Goal: Task Accomplishment & Management: Manage account settings

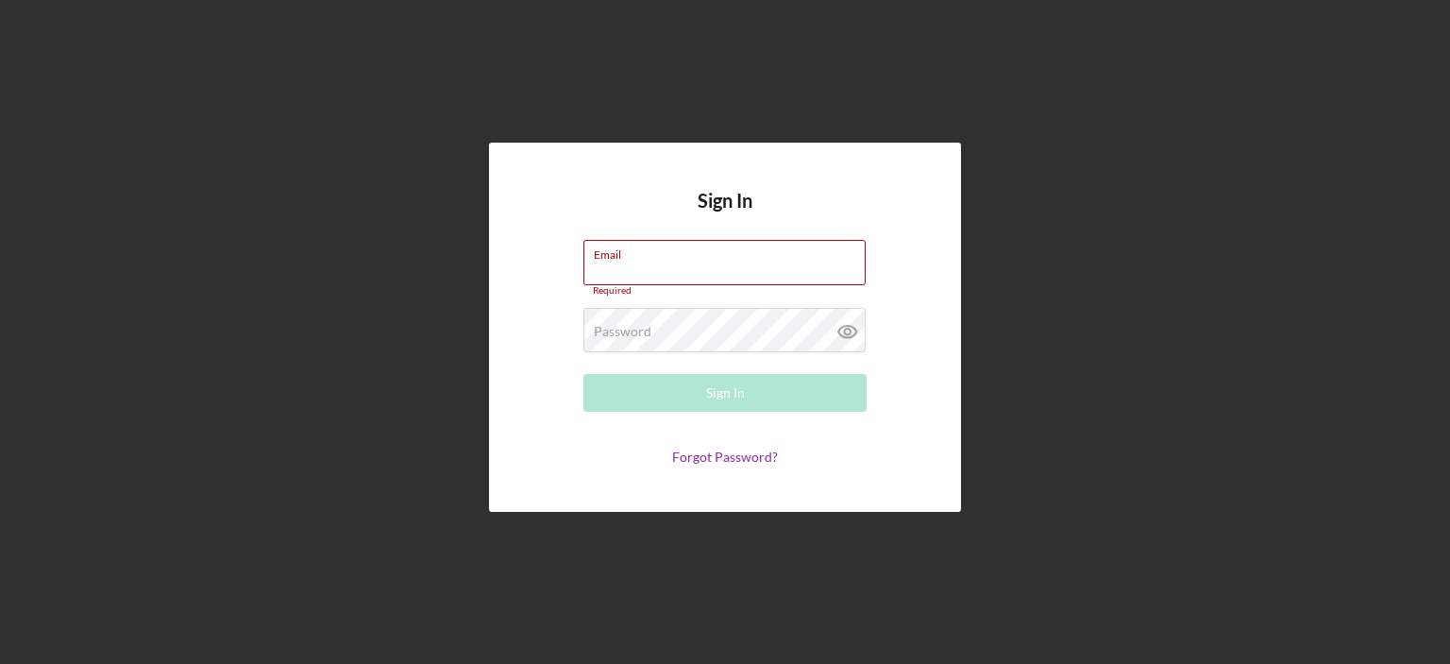
type input "[PERSON_NAME][EMAIL_ADDRESS][DOMAIN_NAME]"
click at [723, 409] on form "Email [PERSON_NAME][EMAIL_ADDRESS][DOMAIN_NAME] Required Password Required Sign…" at bounding box center [725, 352] width 378 height 225
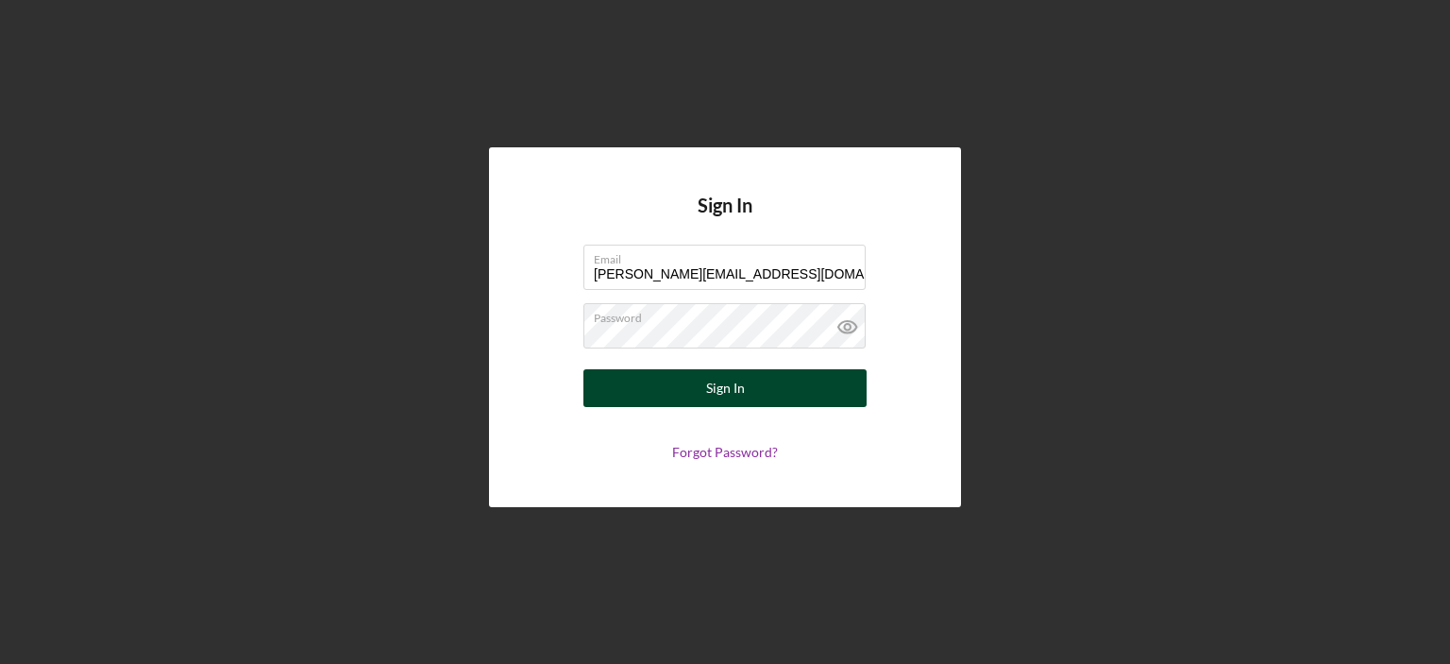
click at [725, 396] on div "Sign In" at bounding box center [725, 388] width 39 height 38
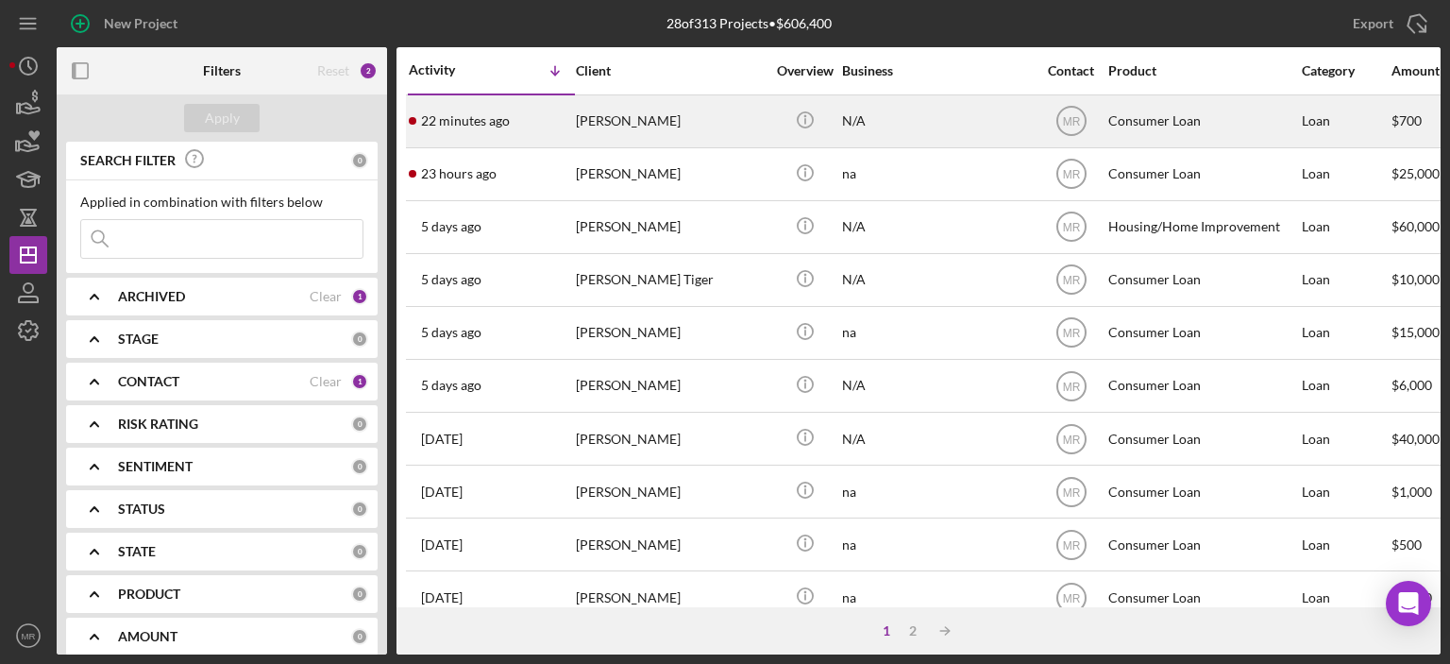
click at [719, 120] on div "[PERSON_NAME]" at bounding box center [670, 121] width 189 height 50
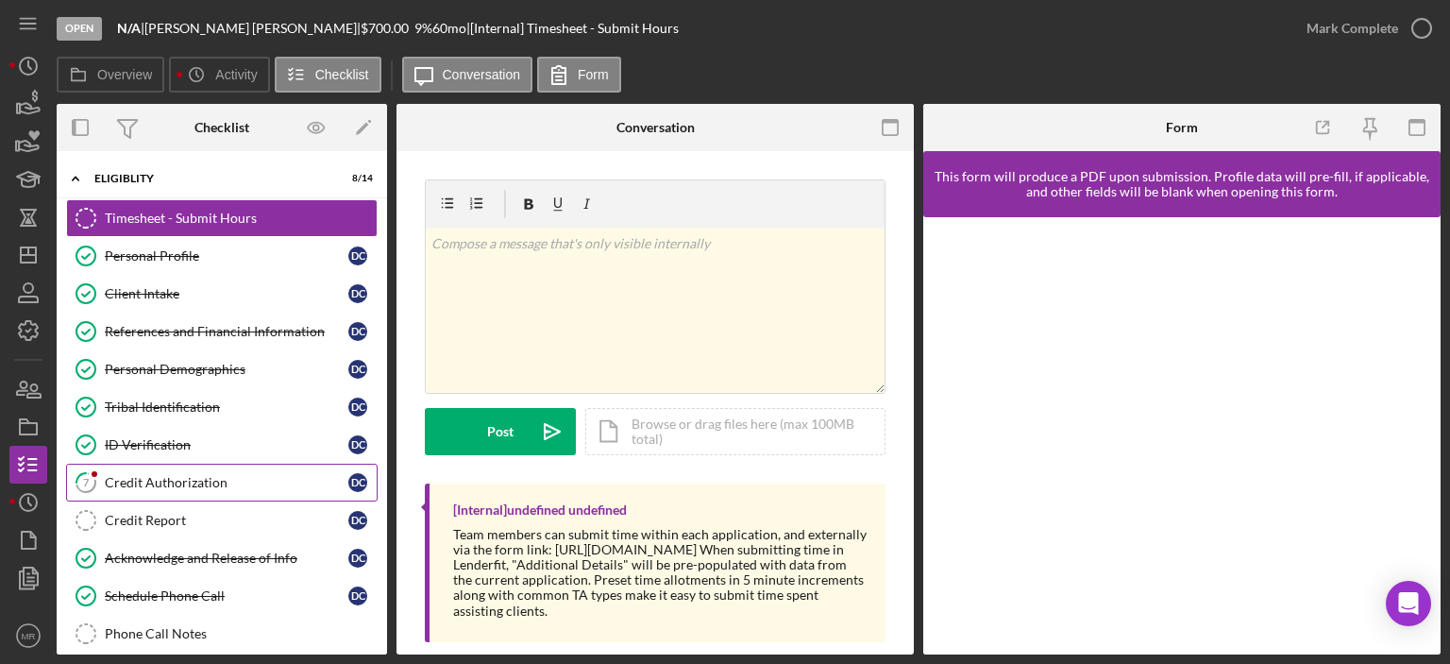
click at [186, 475] on div "Credit Authorization" at bounding box center [227, 482] width 244 height 15
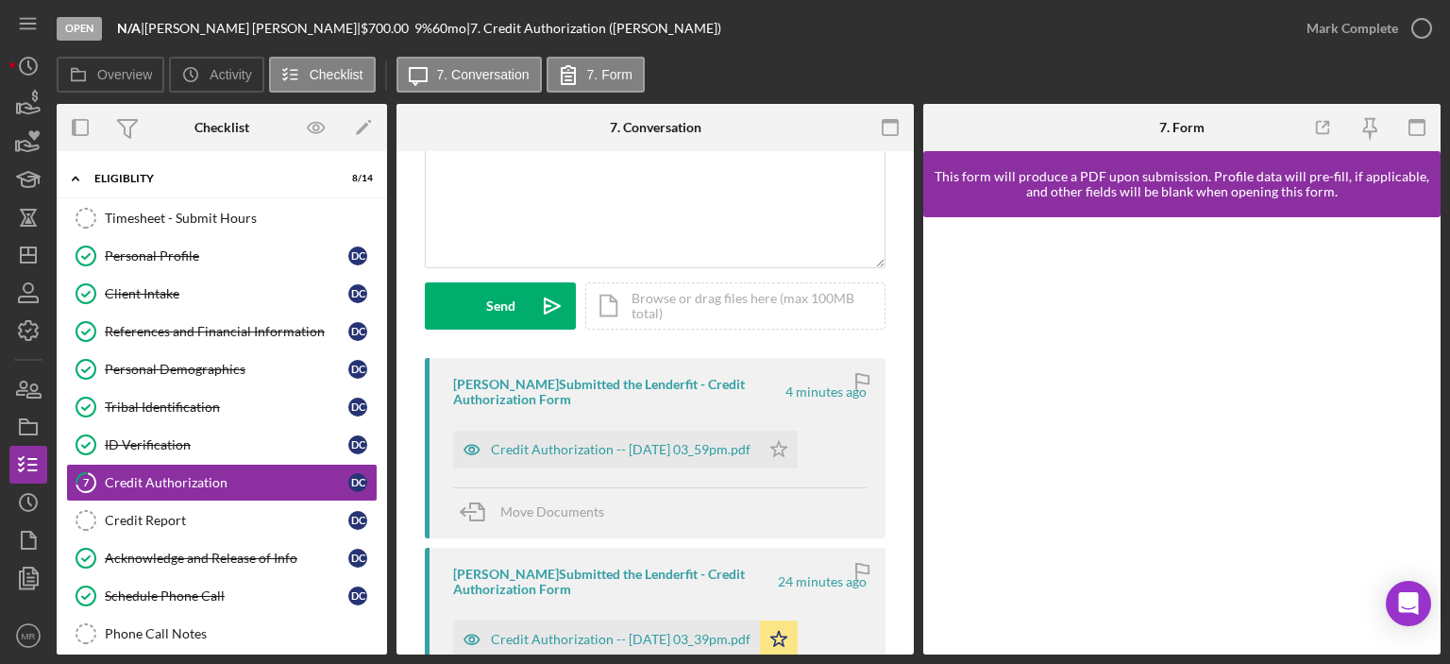
scroll to position [189, 0]
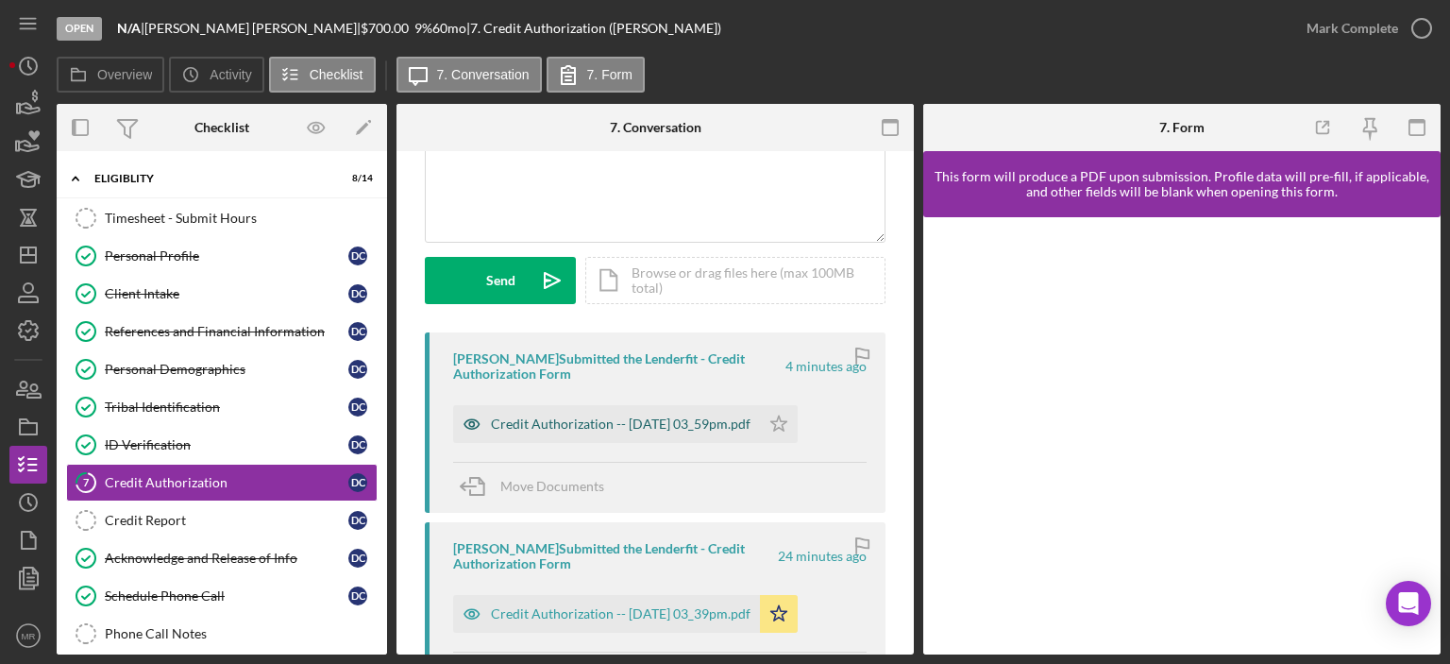
click at [635, 418] on div "Credit Authorization -- [DATE] 03_59pm.pdf" at bounding box center [621, 423] width 260 height 15
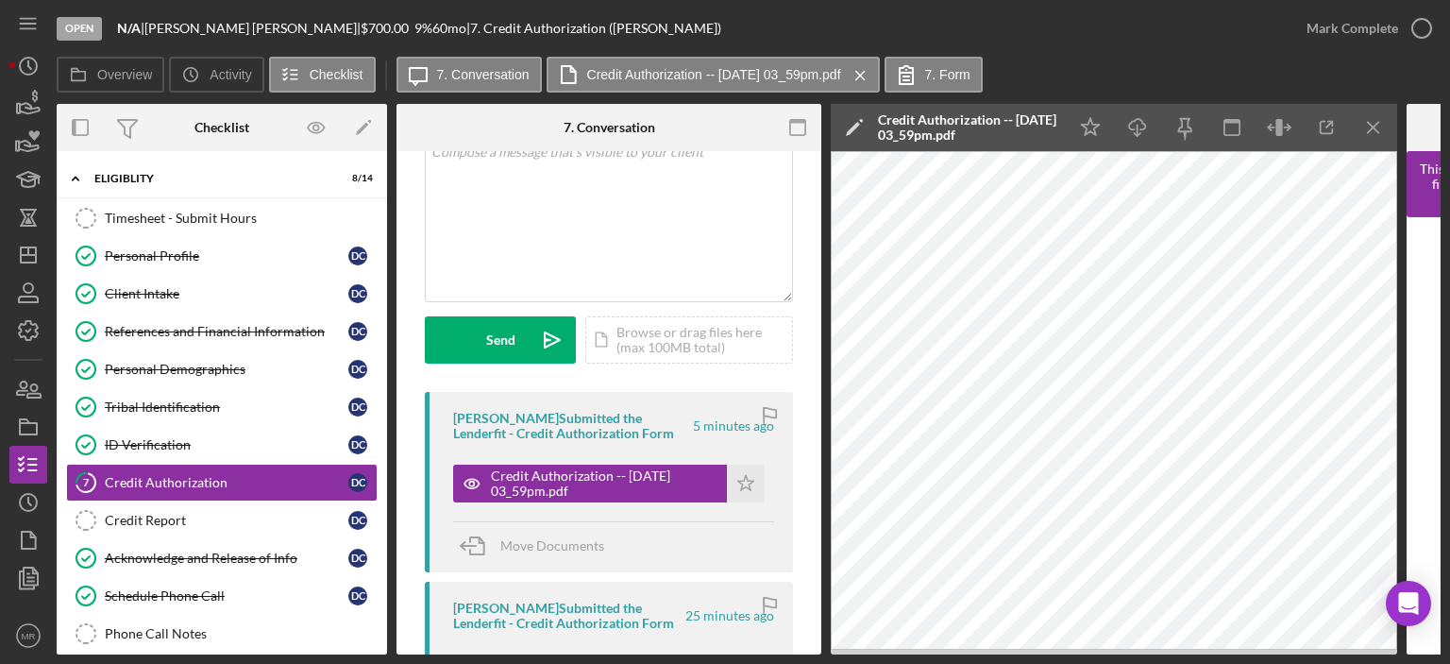
scroll to position [0, 0]
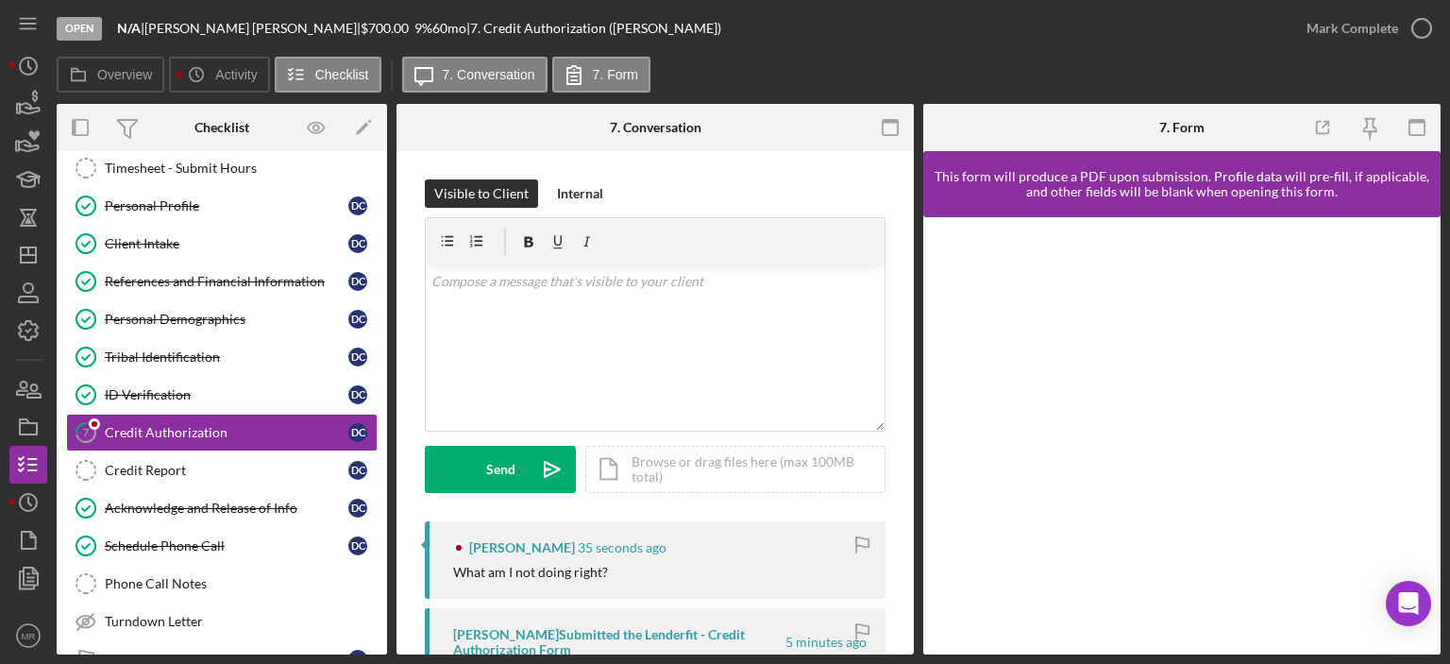
scroll to position [76, 0]
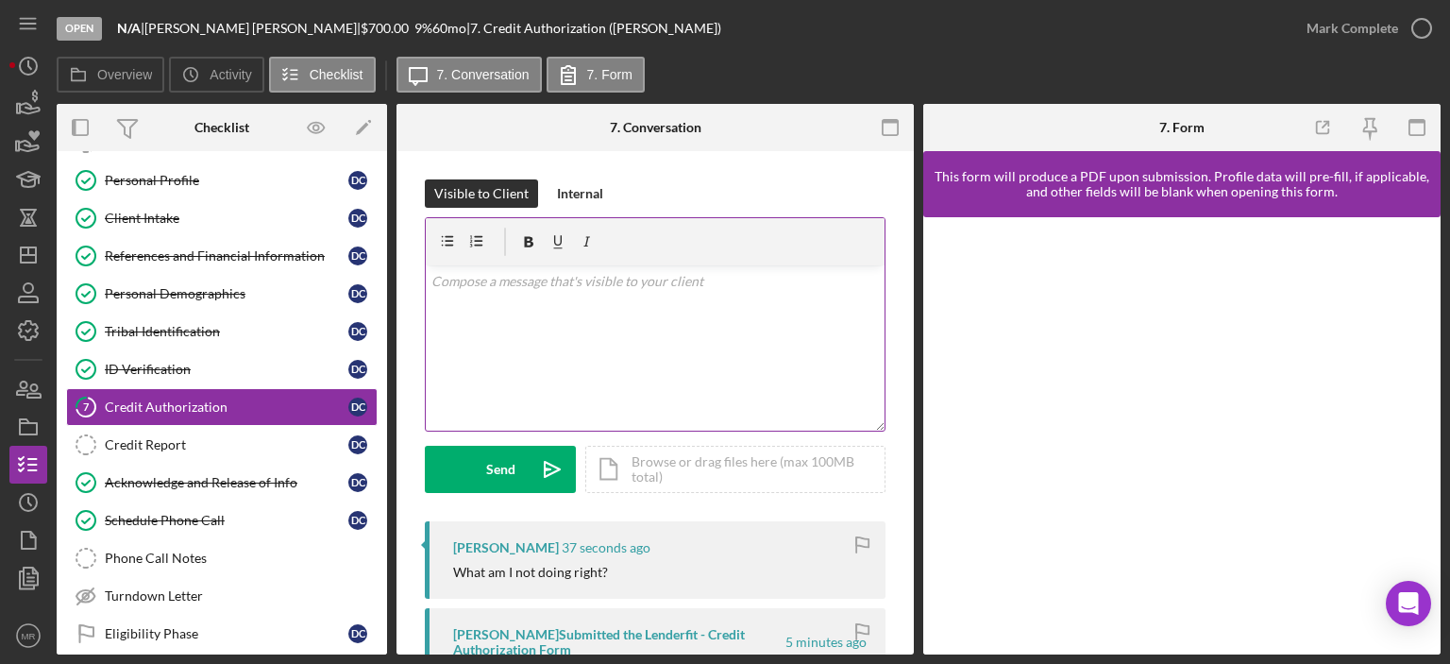
click at [520, 331] on div "v Color teal Color pink Remove color Add row above Add row below Add column bef…" at bounding box center [655, 347] width 459 height 165
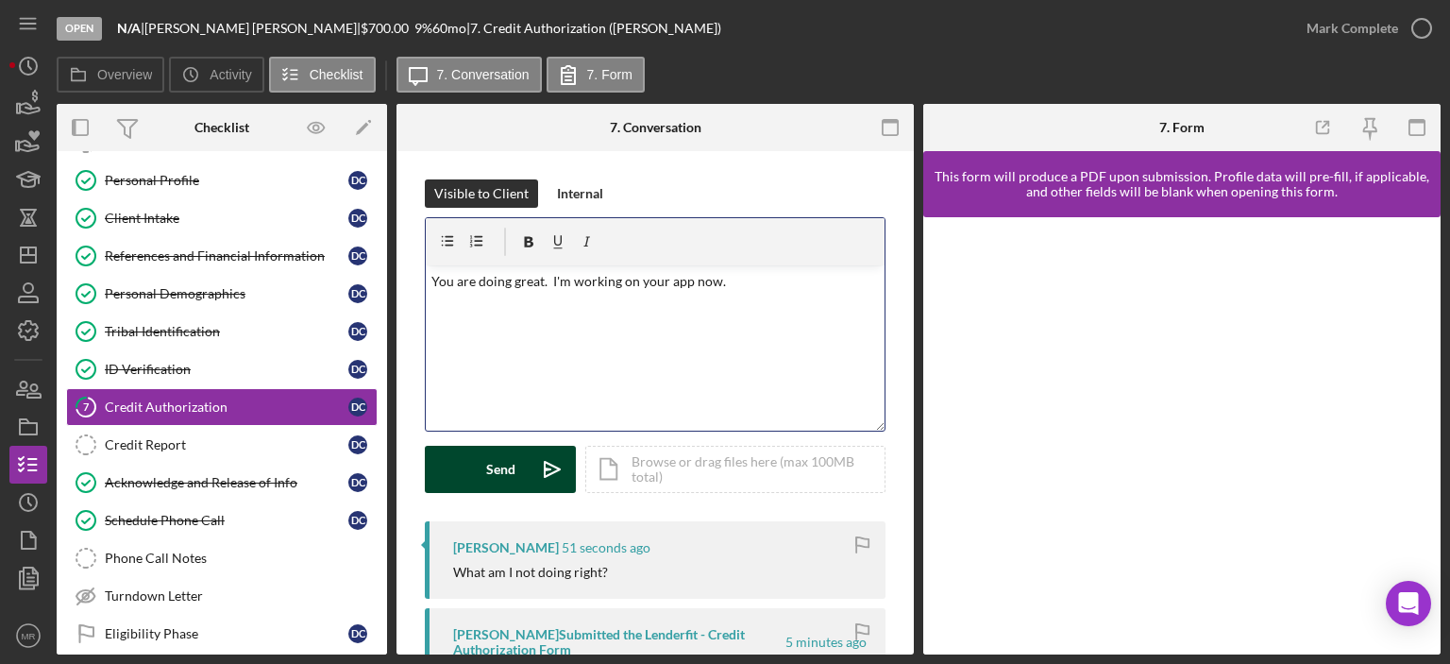
click at [484, 466] on button "Send Icon/icon-invite-send" at bounding box center [500, 469] width 151 height 47
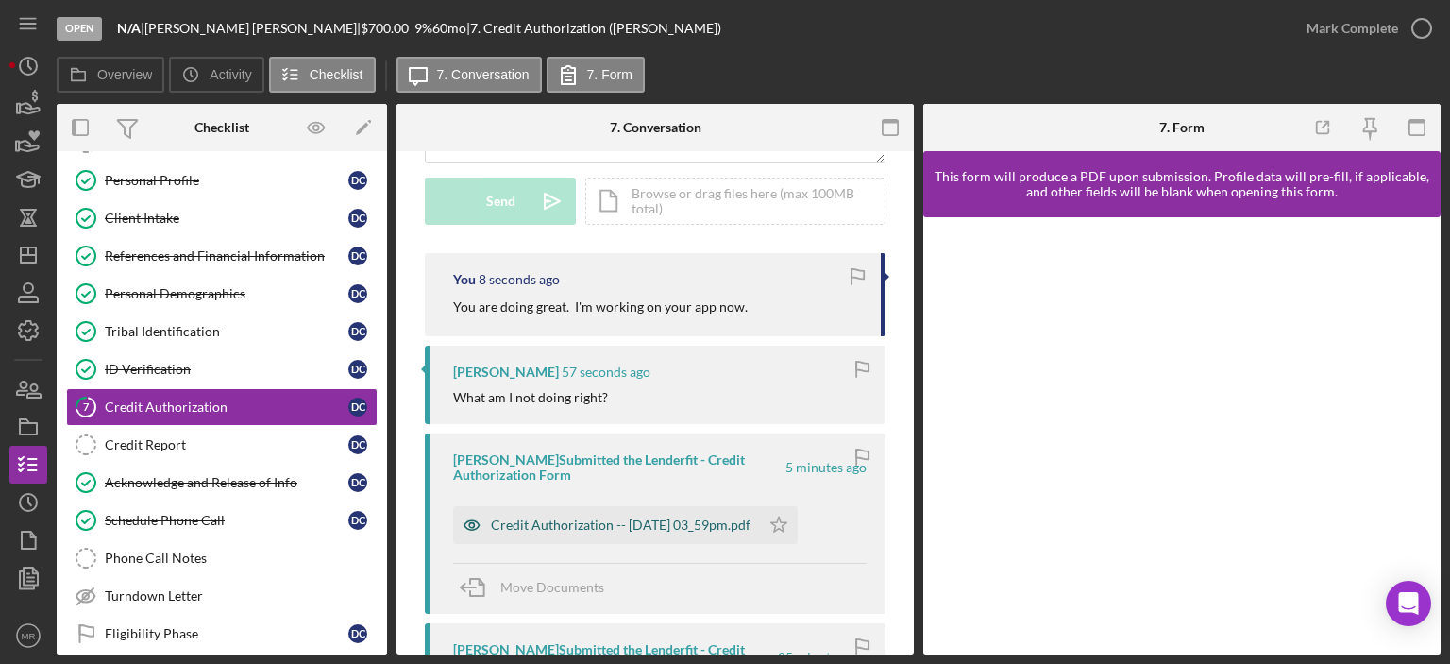
scroll to position [283, 0]
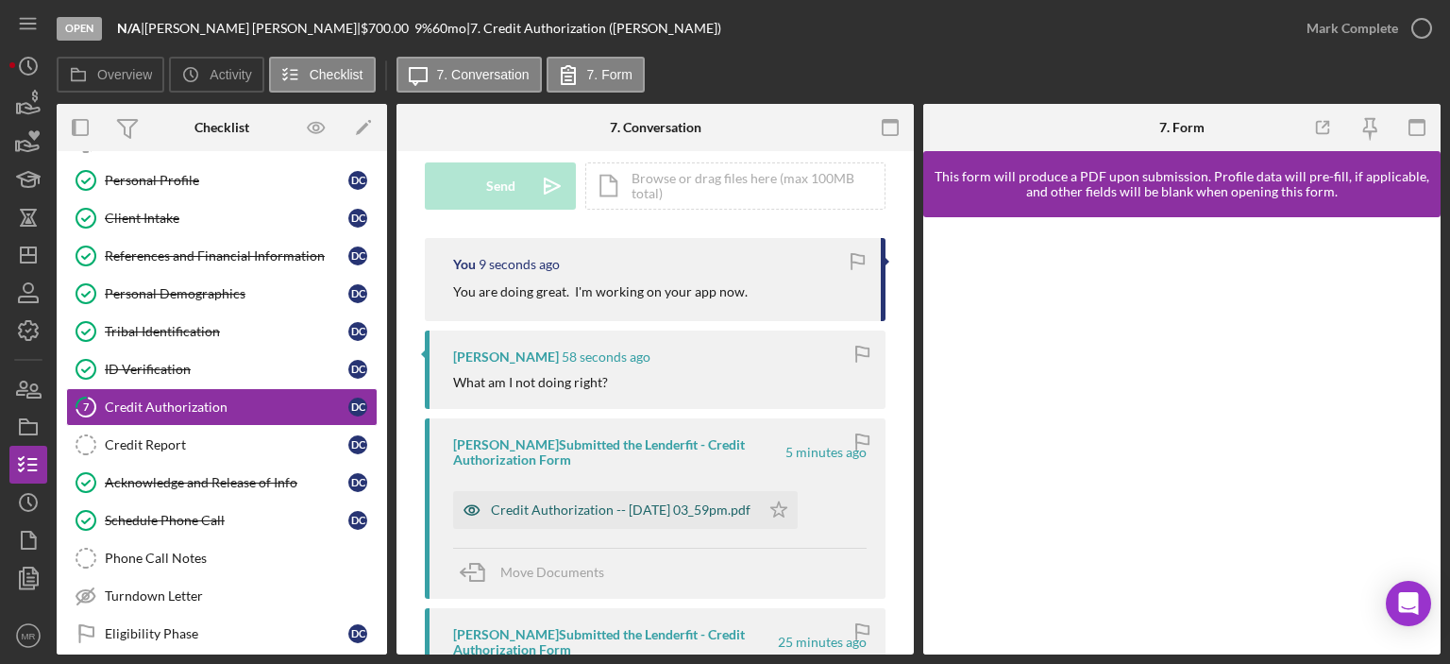
click at [598, 502] on div "Credit Authorization -- [DATE] 03_59pm.pdf" at bounding box center [621, 509] width 260 height 15
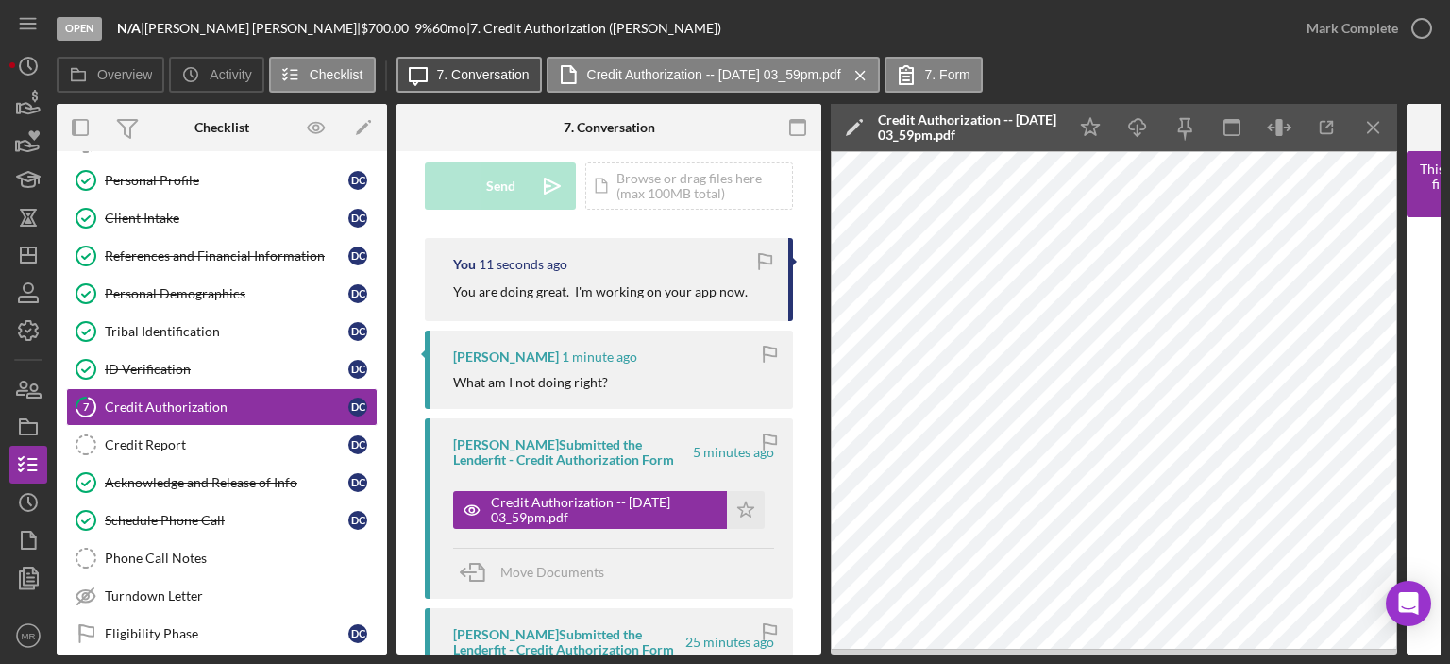
click at [506, 66] on button "Icon/Message 7. Conversation" at bounding box center [469, 75] width 145 height 36
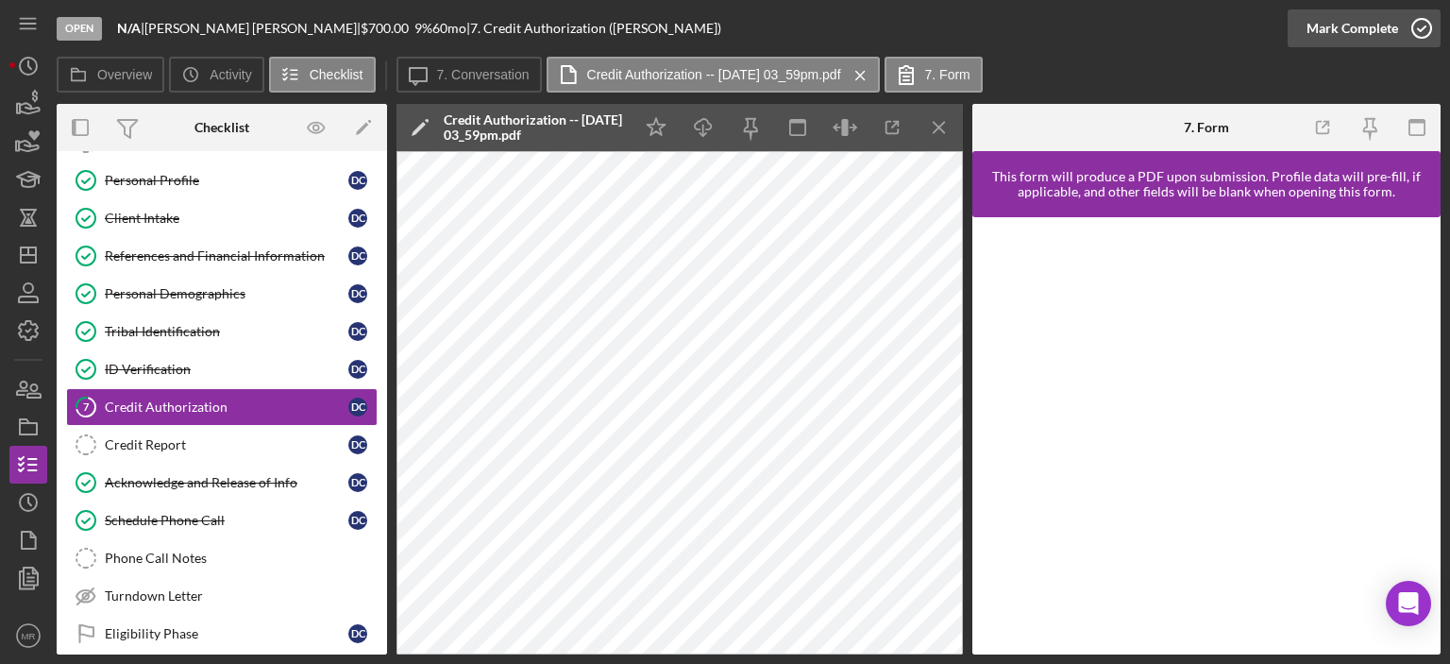
click at [1427, 29] on icon "button" at bounding box center [1421, 28] width 47 height 47
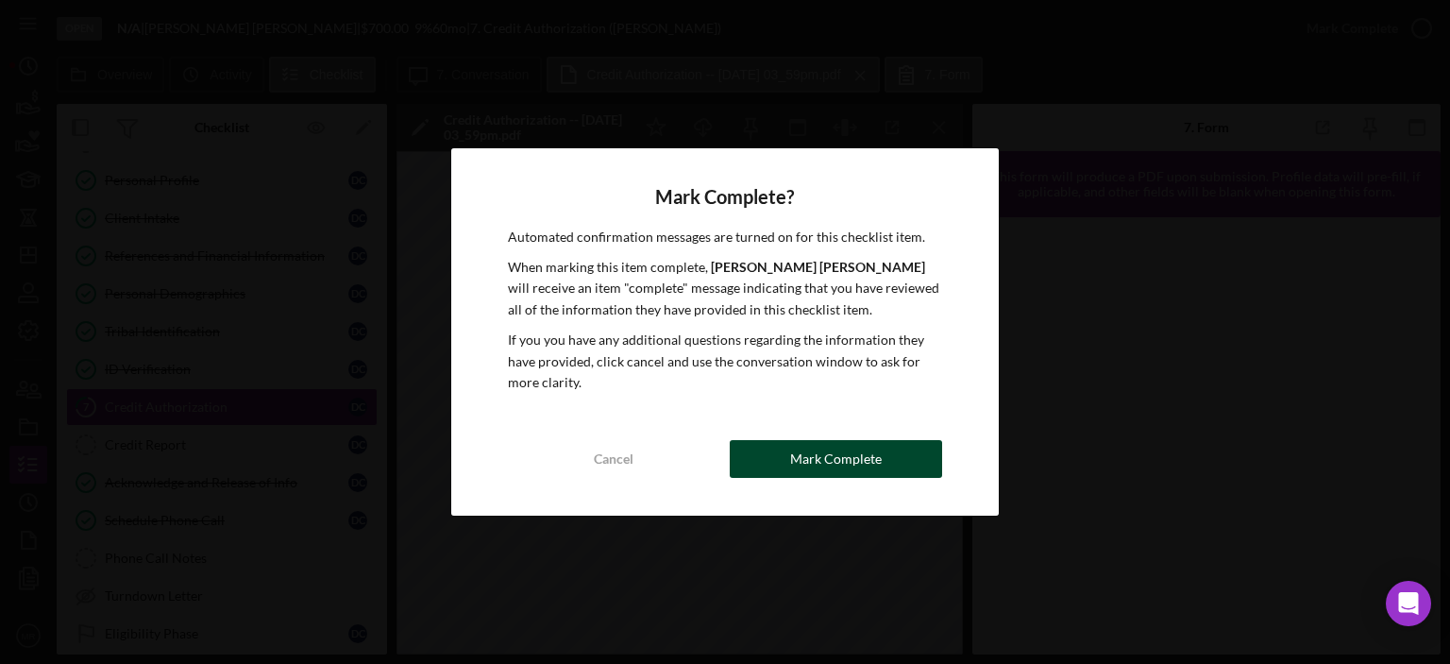
click at [840, 456] on div "Mark Complete" at bounding box center [836, 459] width 92 height 38
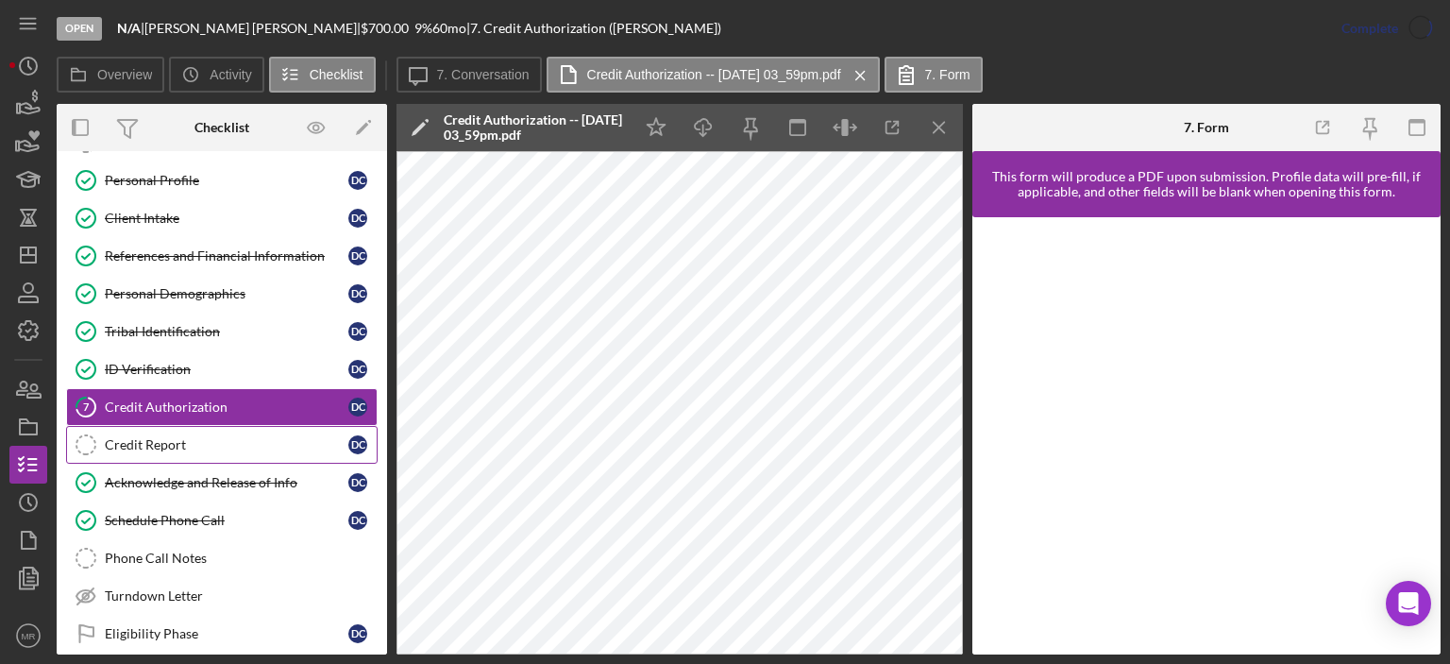
click at [149, 441] on div "Credit Report" at bounding box center [227, 444] width 244 height 15
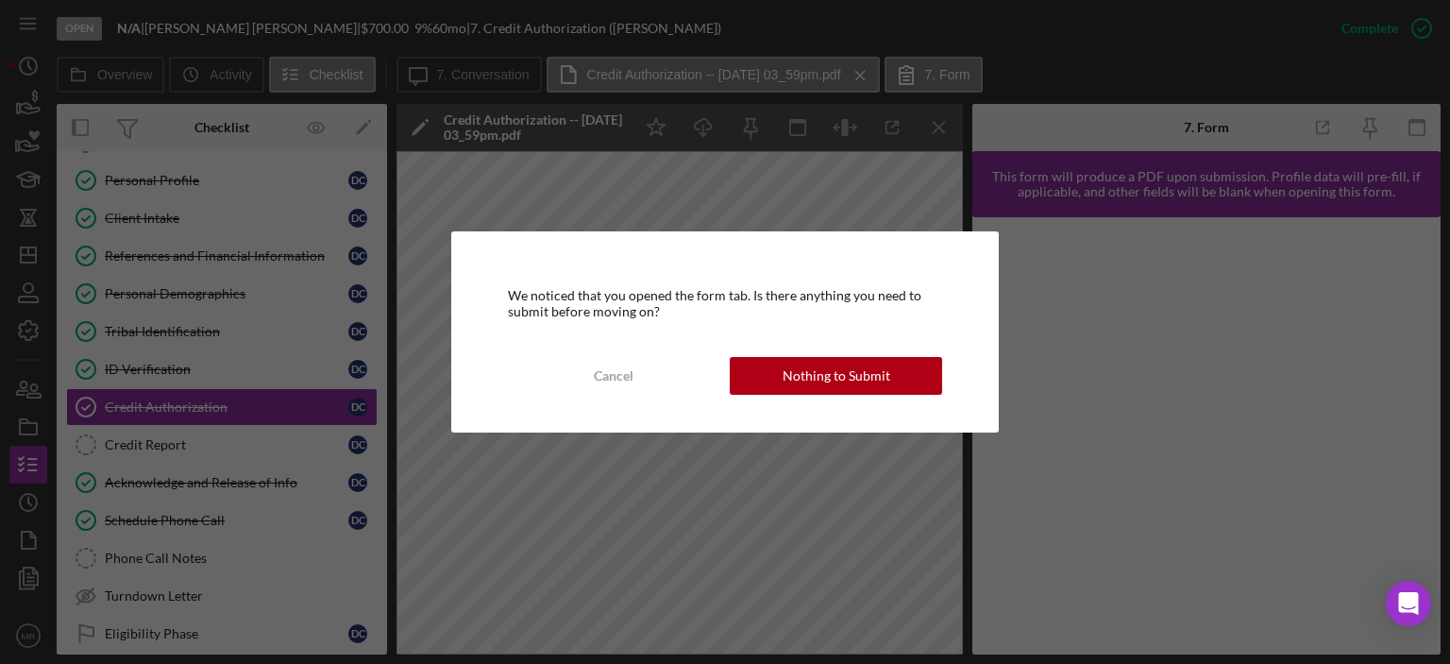
click at [861, 365] on div "Nothing to Submit" at bounding box center [837, 376] width 108 height 38
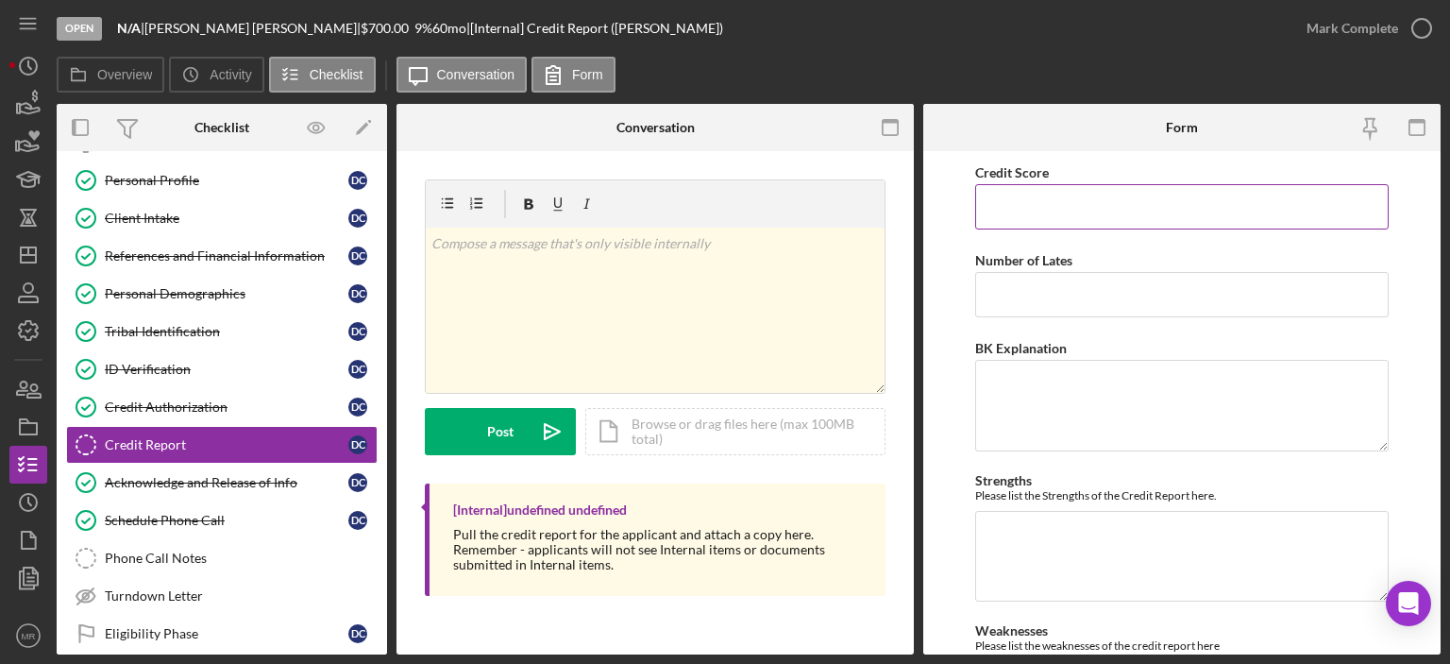
click at [1034, 226] on input "Credit Score" at bounding box center [1182, 206] width 414 height 45
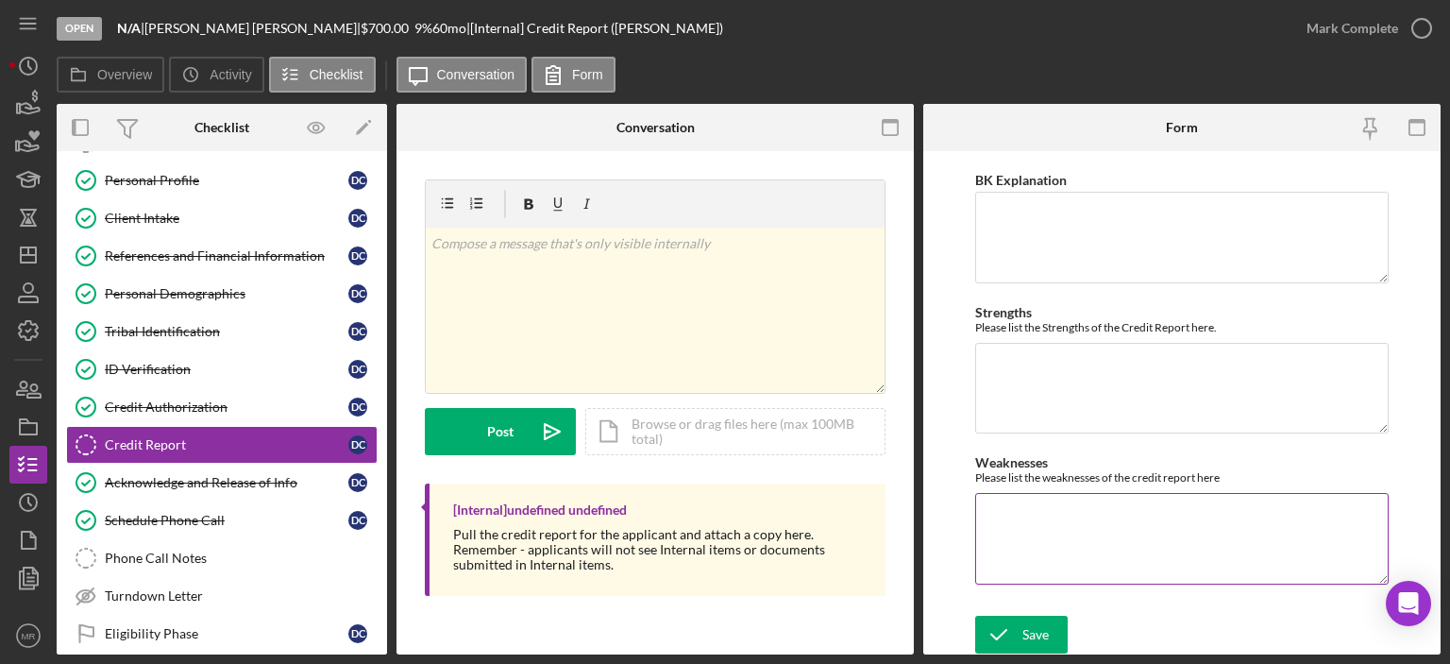
type input "579"
drag, startPoint x: 1002, startPoint y: 533, endPoint x: 1011, endPoint y: 535, distance: 9.9
click at [1005, 534] on textarea "Weaknesses" at bounding box center [1182, 538] width 414 height 91
type textarea "1 open collection"
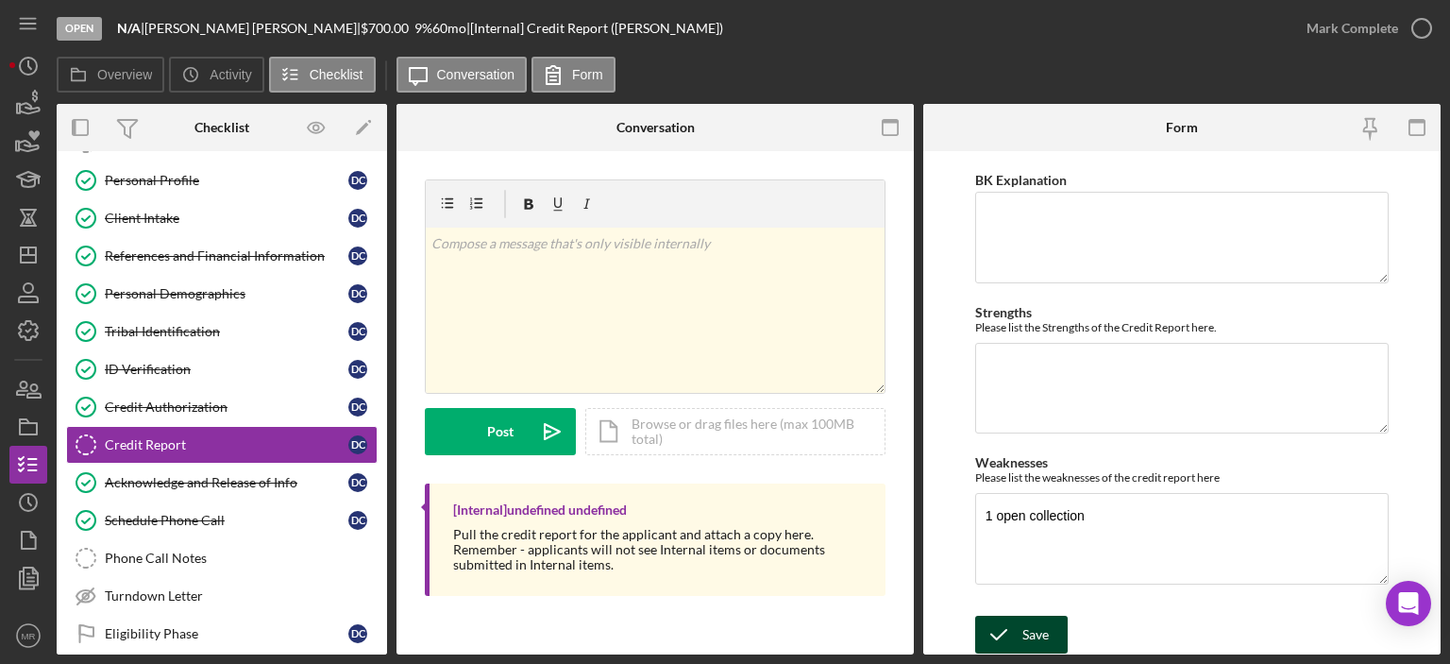
click at [1032, 638] on div "Save" at bounding box center [1036, 635] width 26 height 38
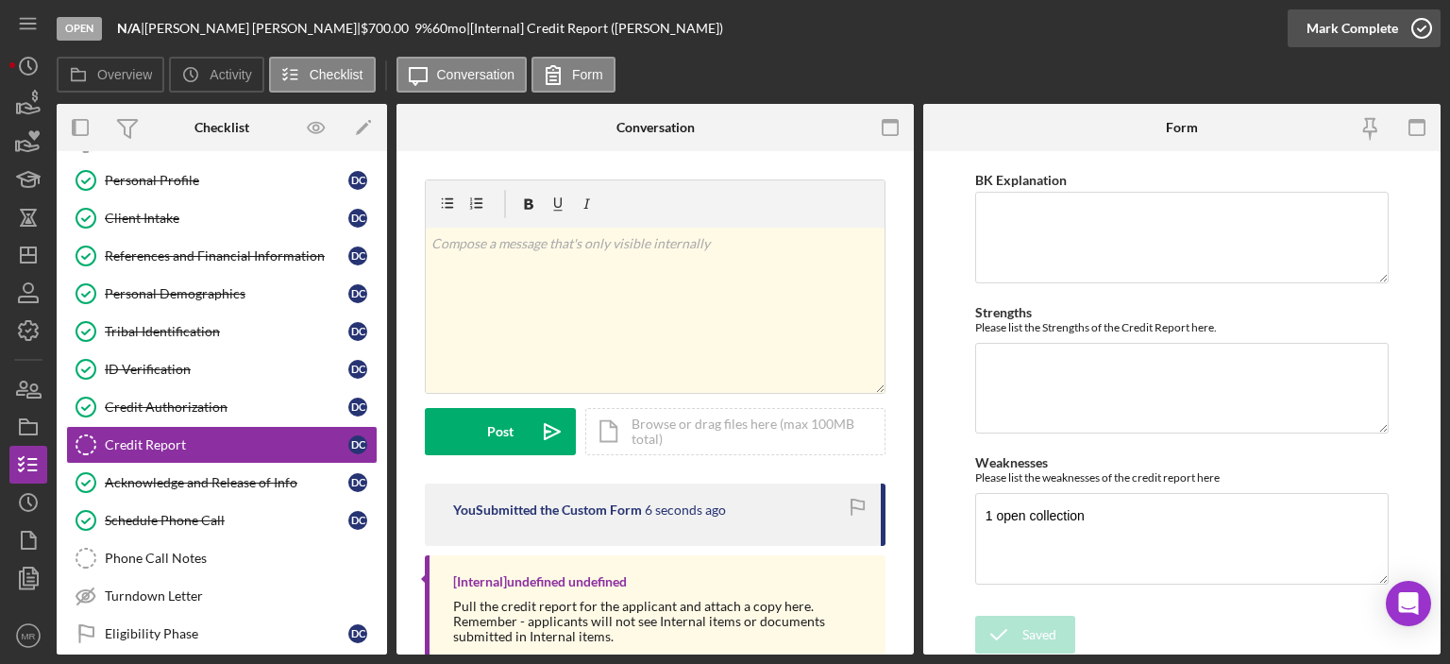
click at [1422, 32] on icon "button" at bounding box center [1421, 28] width 47 height 47
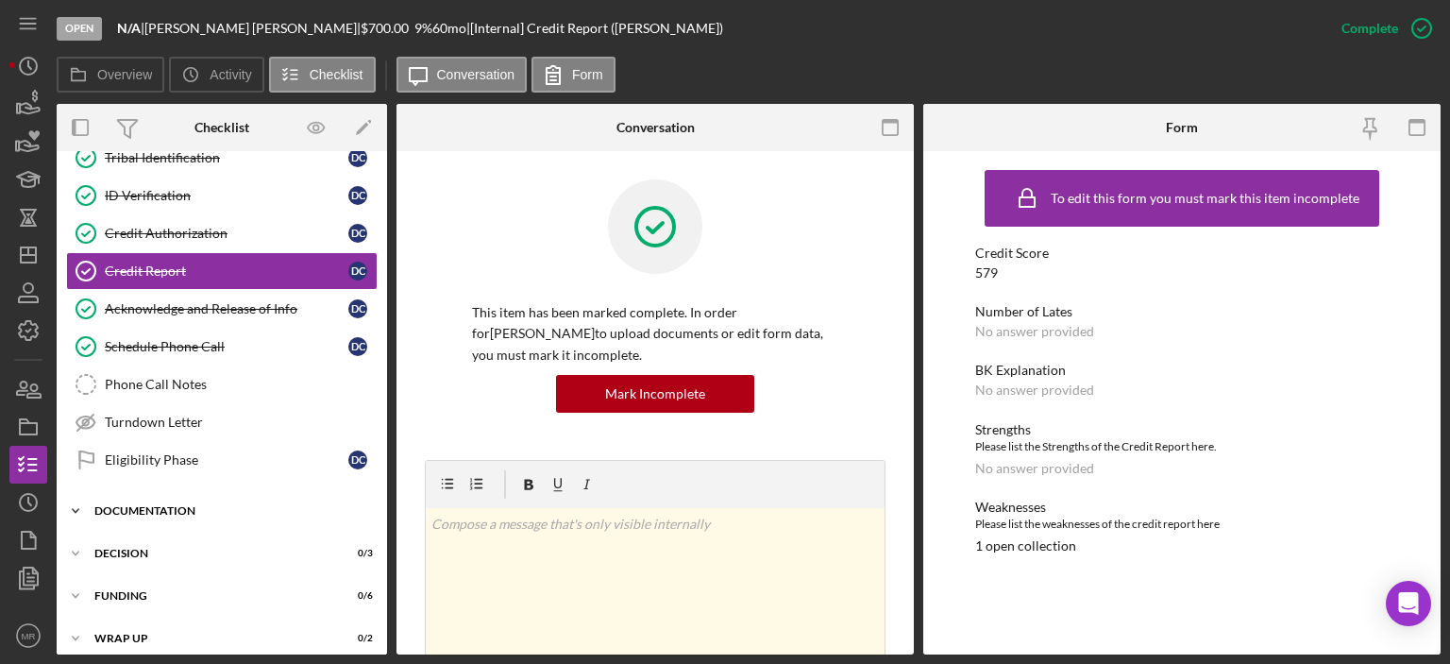
scroll to position [257, 0]
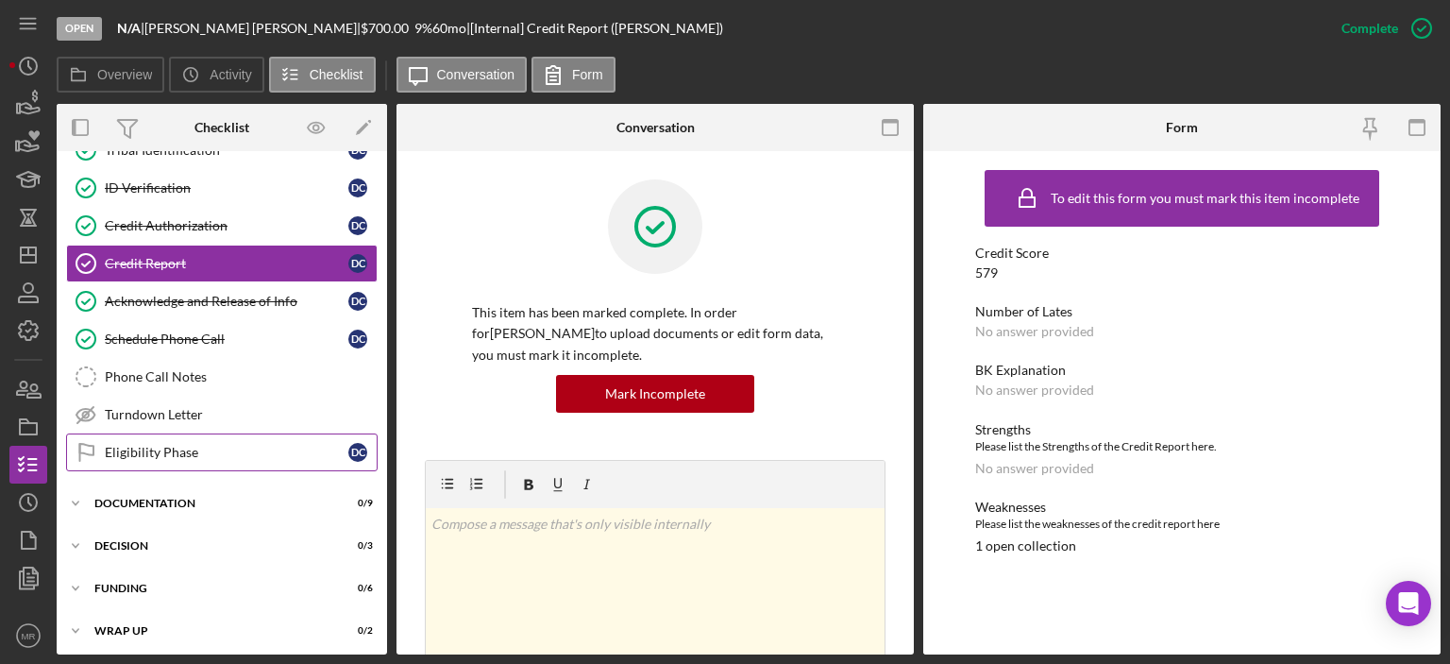
click at [145, 445] on div "Eligibility Phase" at bounding box center [227, 452] width 244 height 15
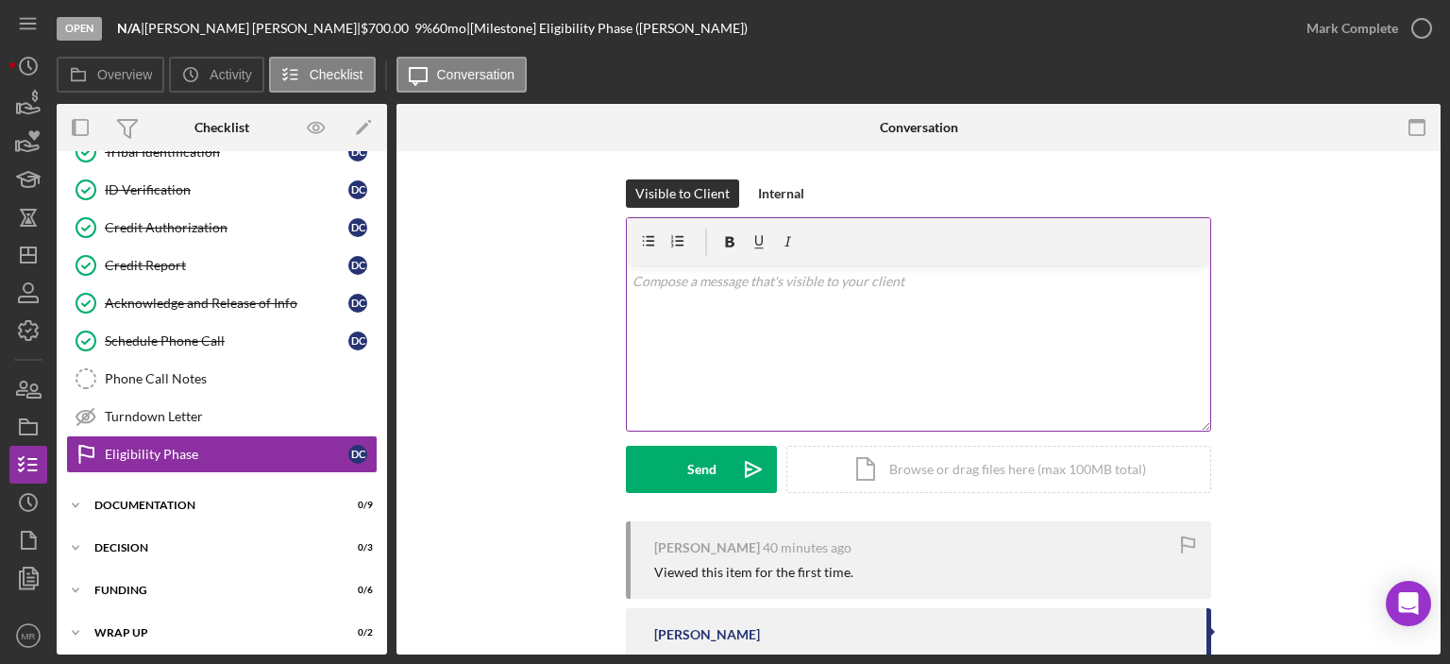
scroll to position [257, 0]
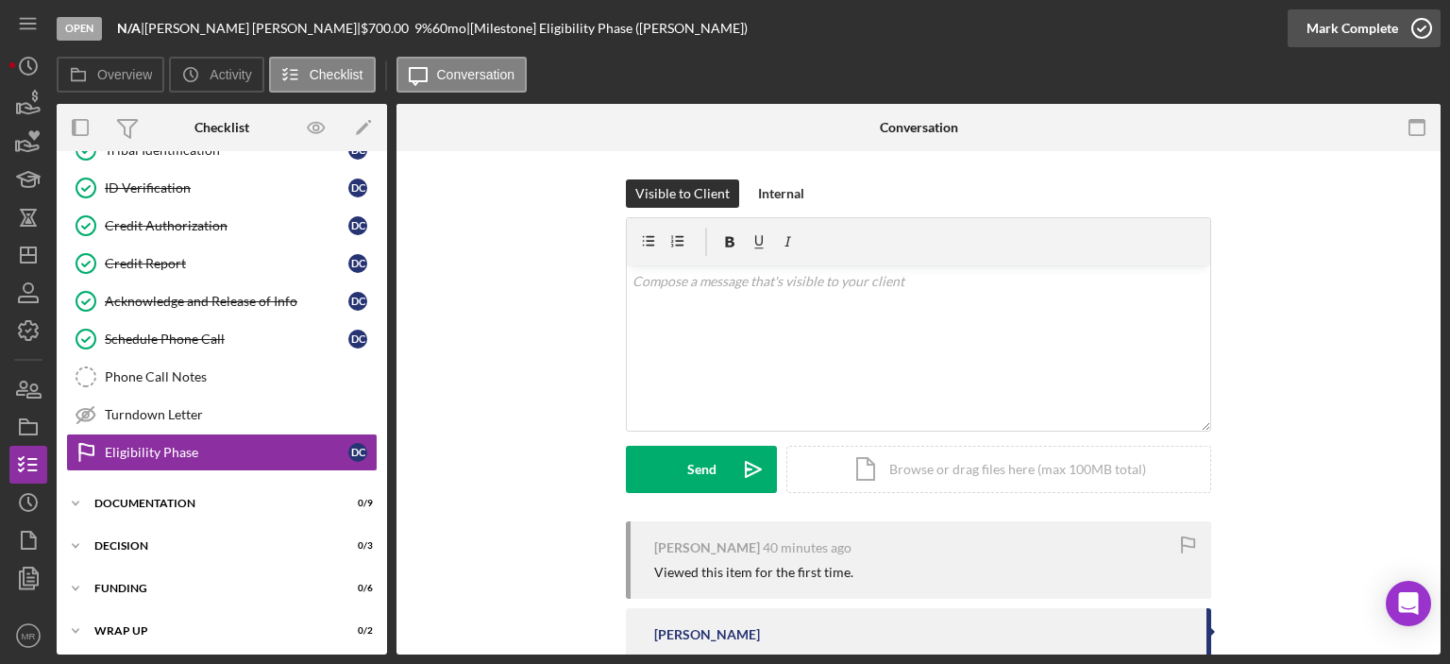
click at [1428, 27] on icon "button" at bounding box center [1421, 28] width 47 height 47
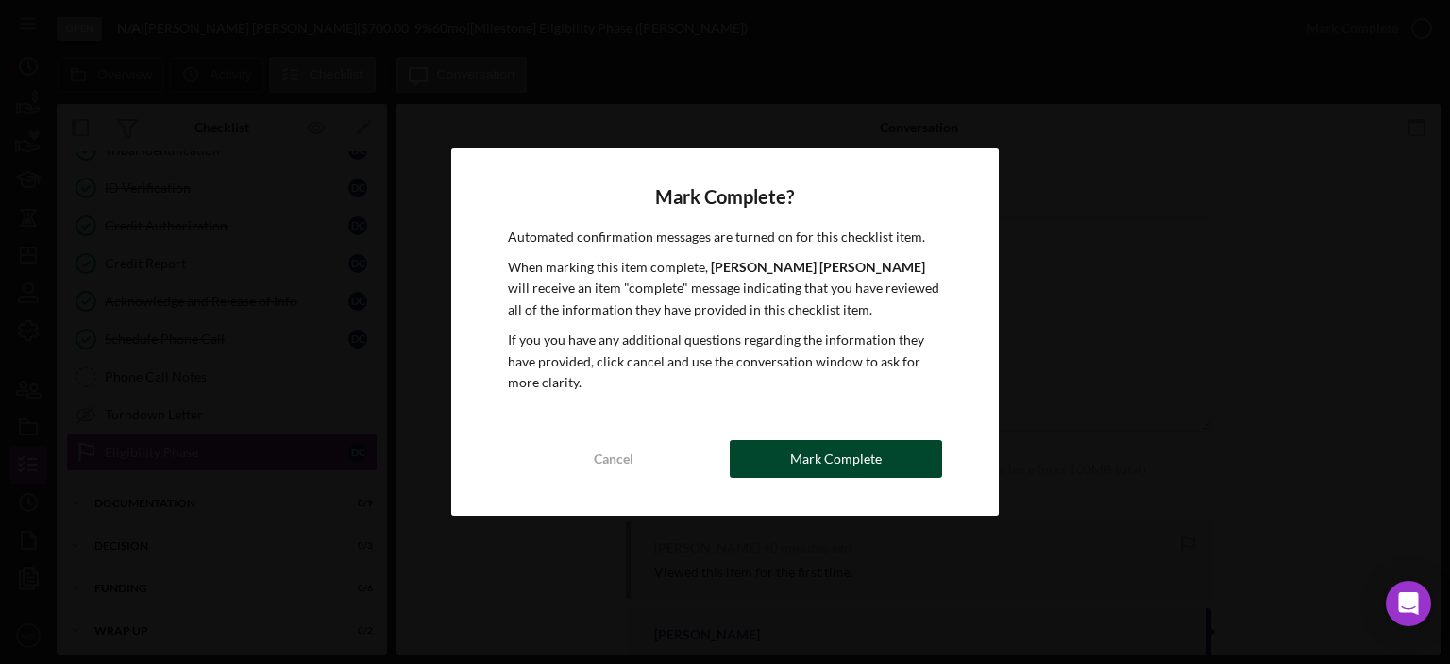
click at [845, 454] on div "Mark Complete" at bounding box center [836, 459] width 92 height 38
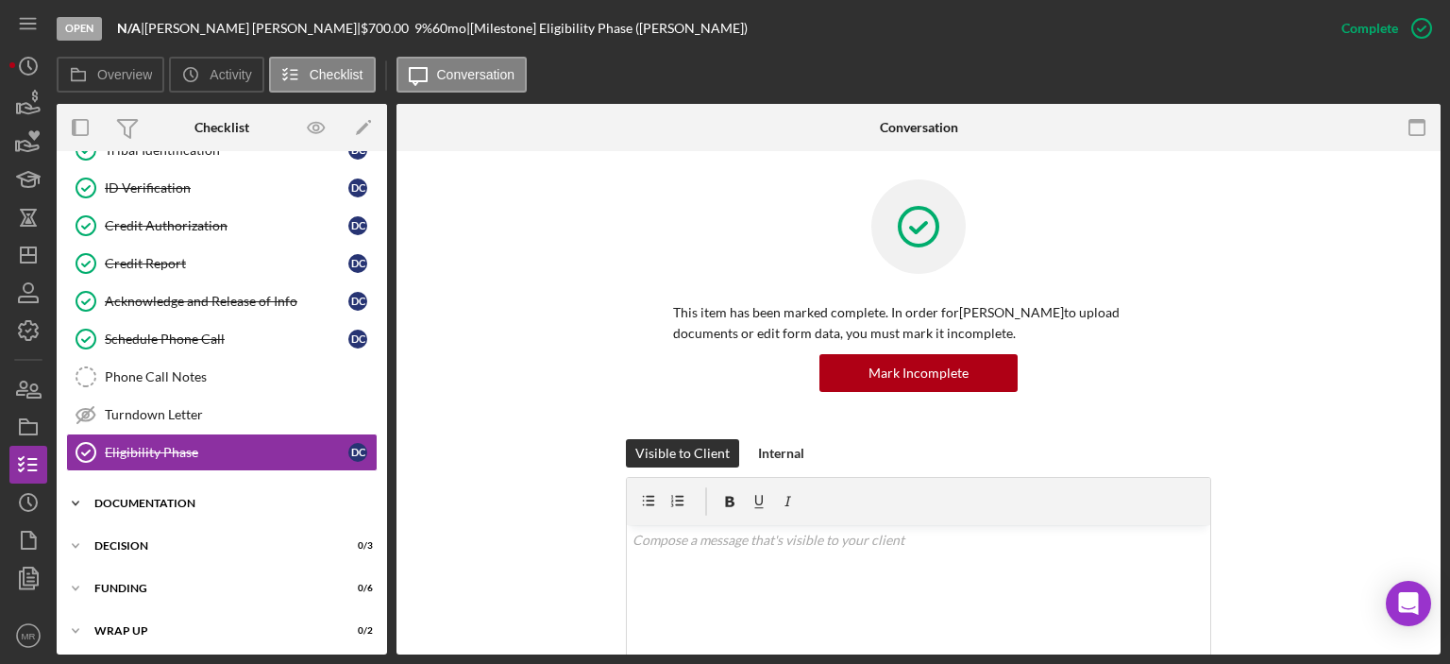
click at [162, 499] on div "Documentation" at bounding box center [228, 503] width 269 height 11
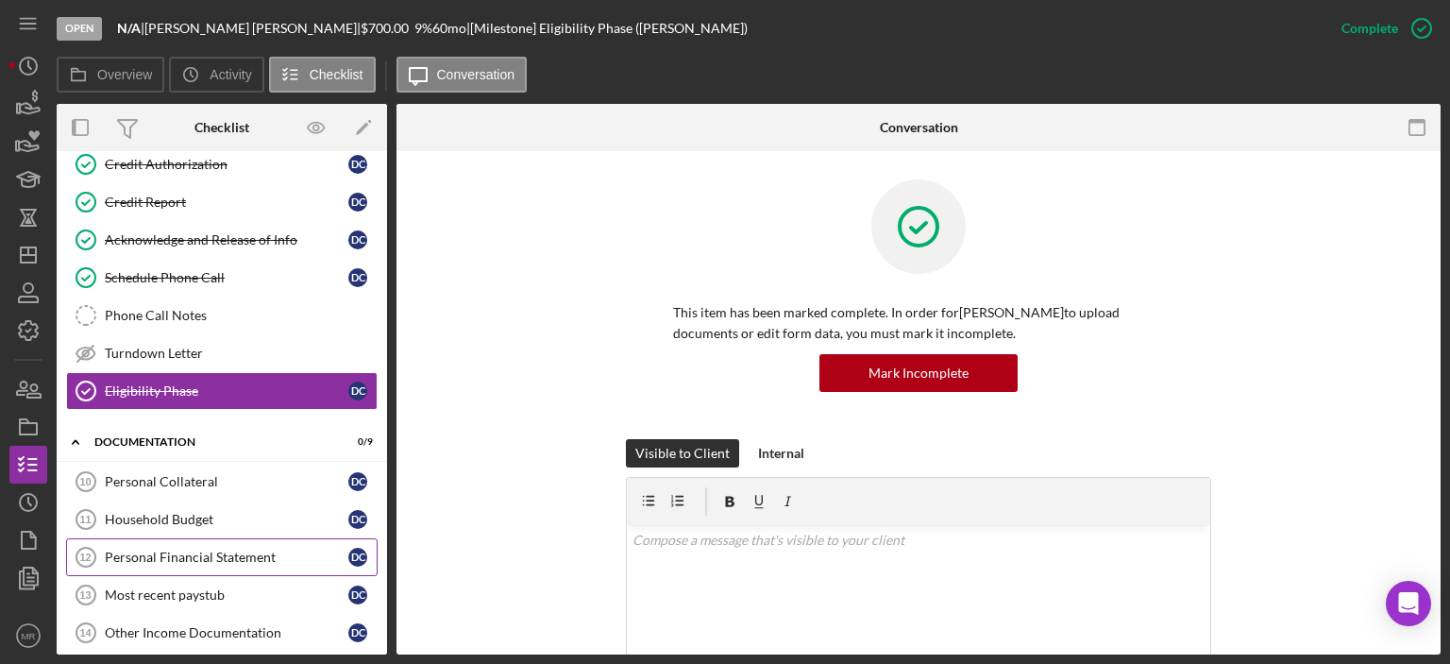
scroll to position [351, 0]
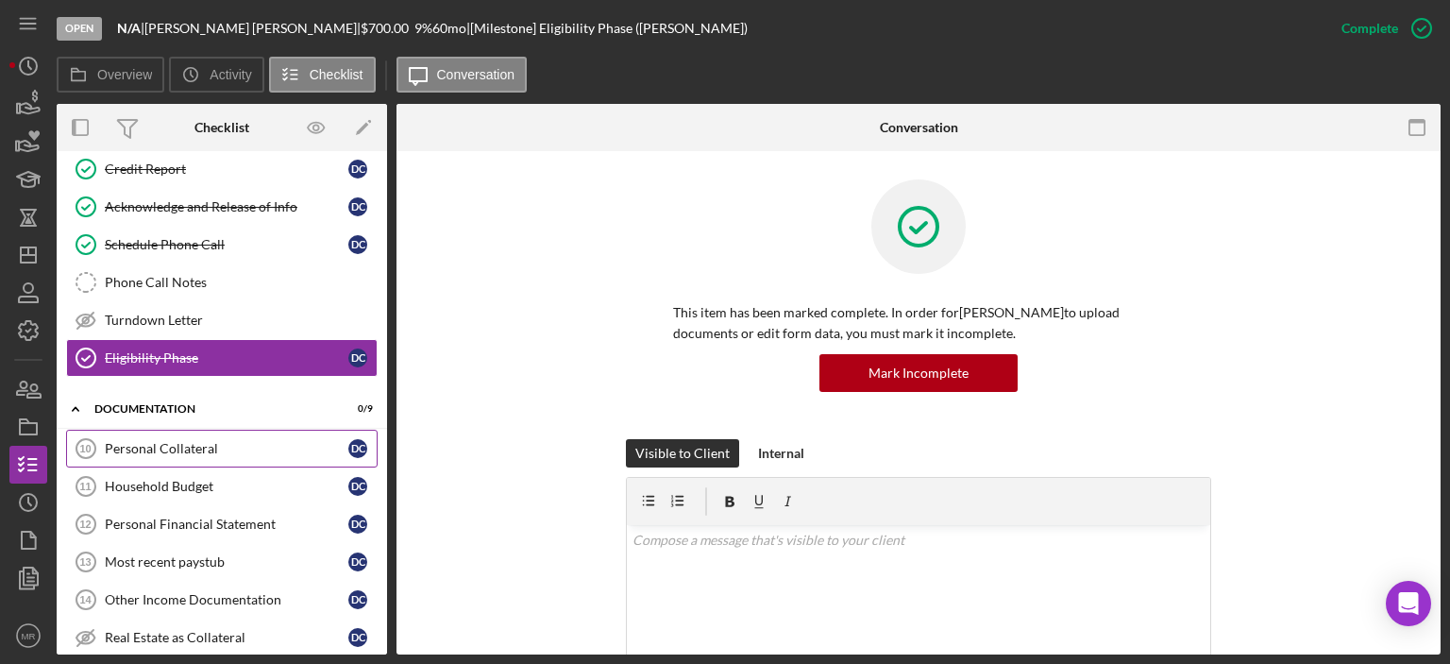
click at [157, 444] on div "Personal Collateral" at bounding box center [227, 448] width 244 height 15
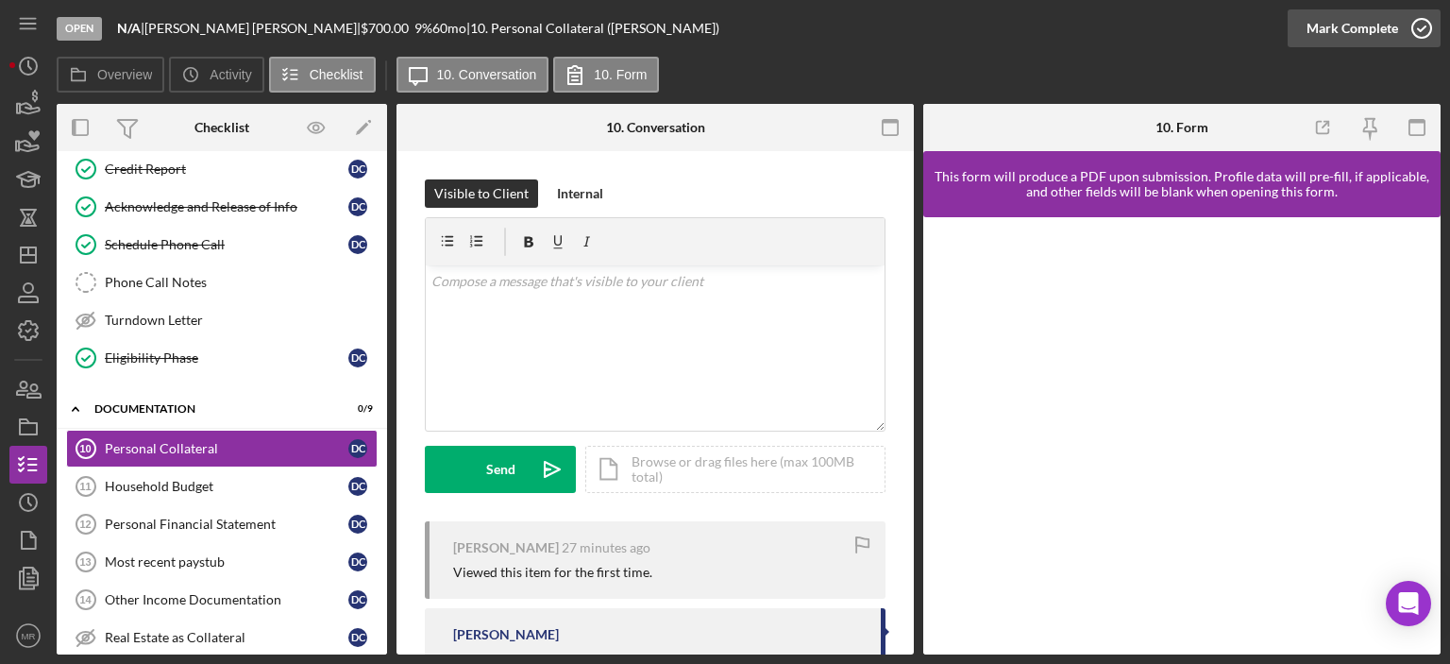
click at [1423, 28] on icon "button" at bounding box center [1421, 28] width 47 height 47
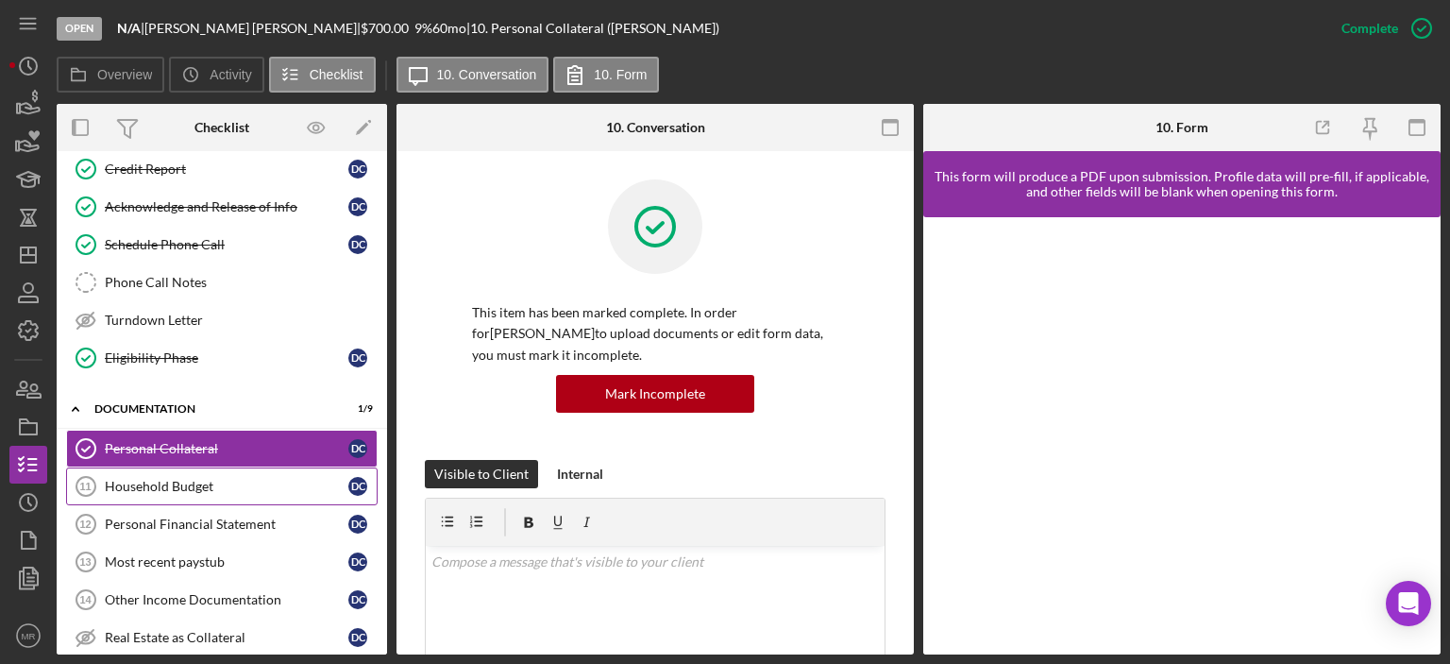
click at [144, 479] on div "Household Budget" at bounding box center [227, 486] width 244 height 15
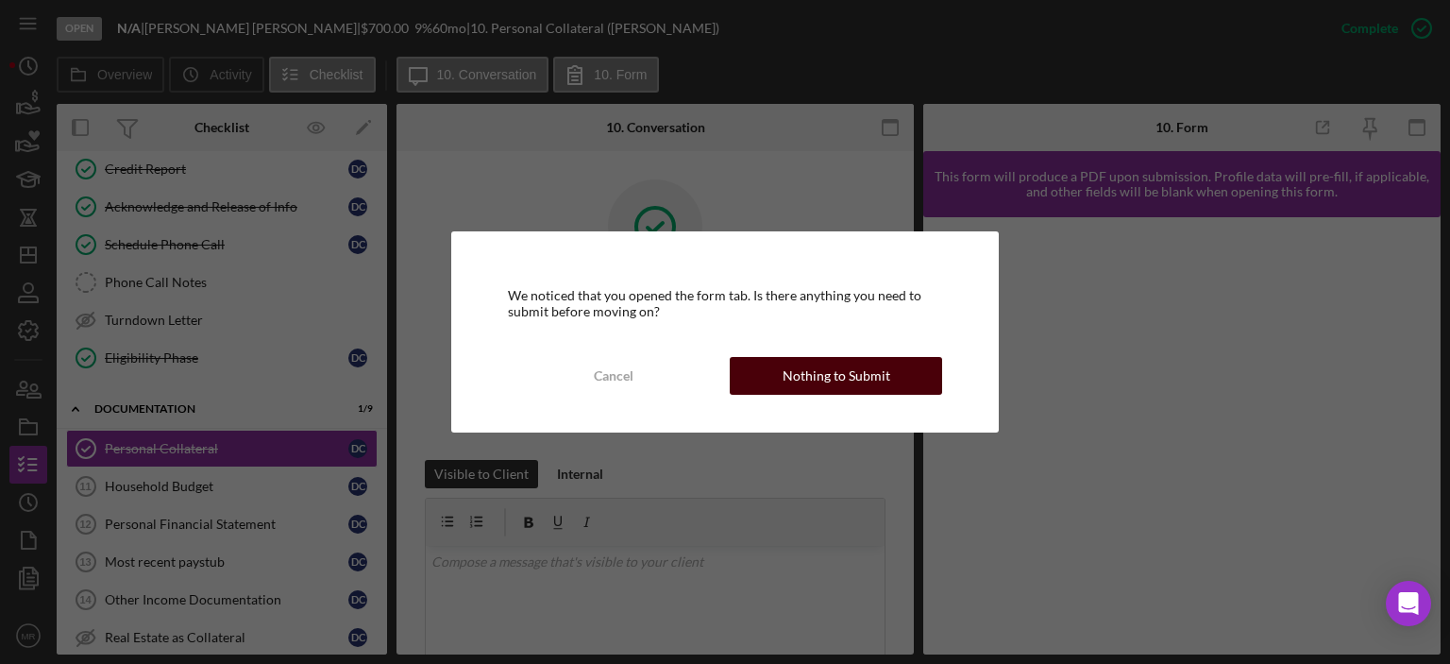
click at [837, 369] on div "Nothing to Submit" at bounding box center [837, 376] width 108 height 38
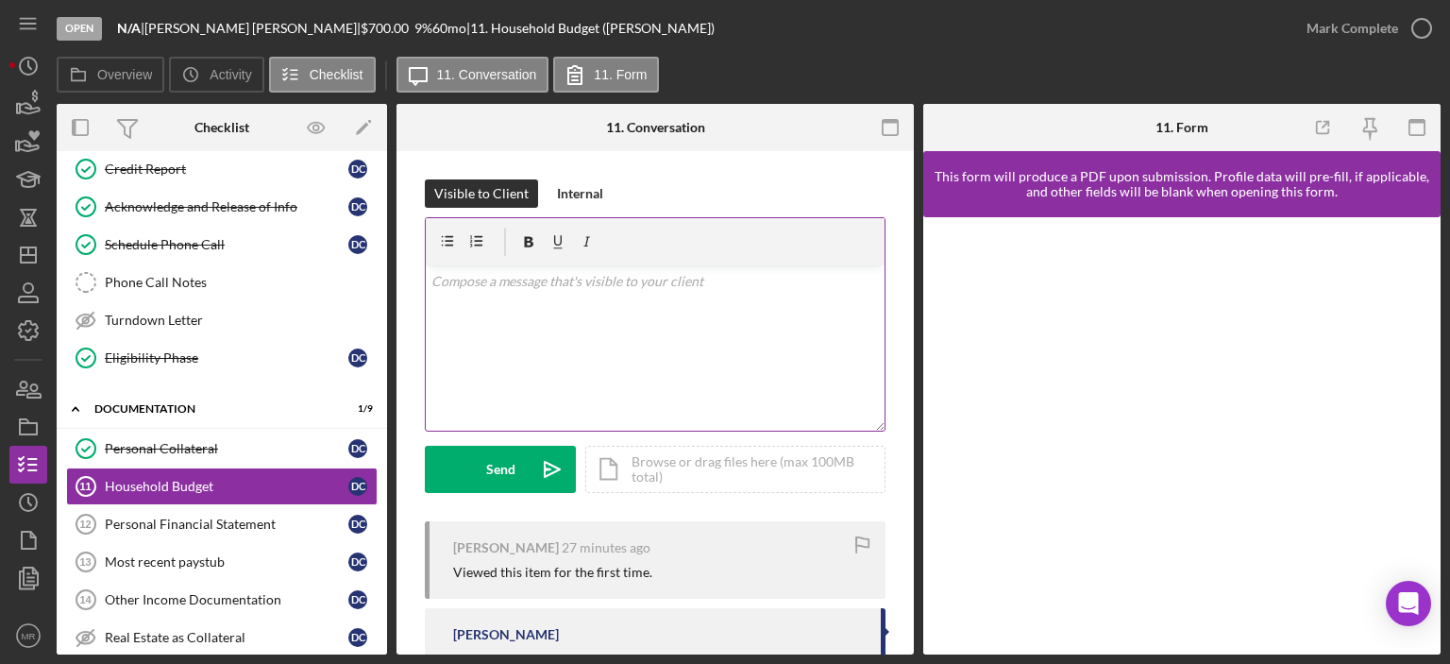
drag, startPoint x: 502, startPoint y: 341, endPoint x: 512, endPoint y: 344, distance: 9.9
click at [506, 343] on div "v Color teal Color pink Remove color Add row above Add row below Add column bef…" at bounding box center [655, 347] width 459 height 165
click at [494, 455] on div "Send" at bounding box center [500, 469] width 29 height 47
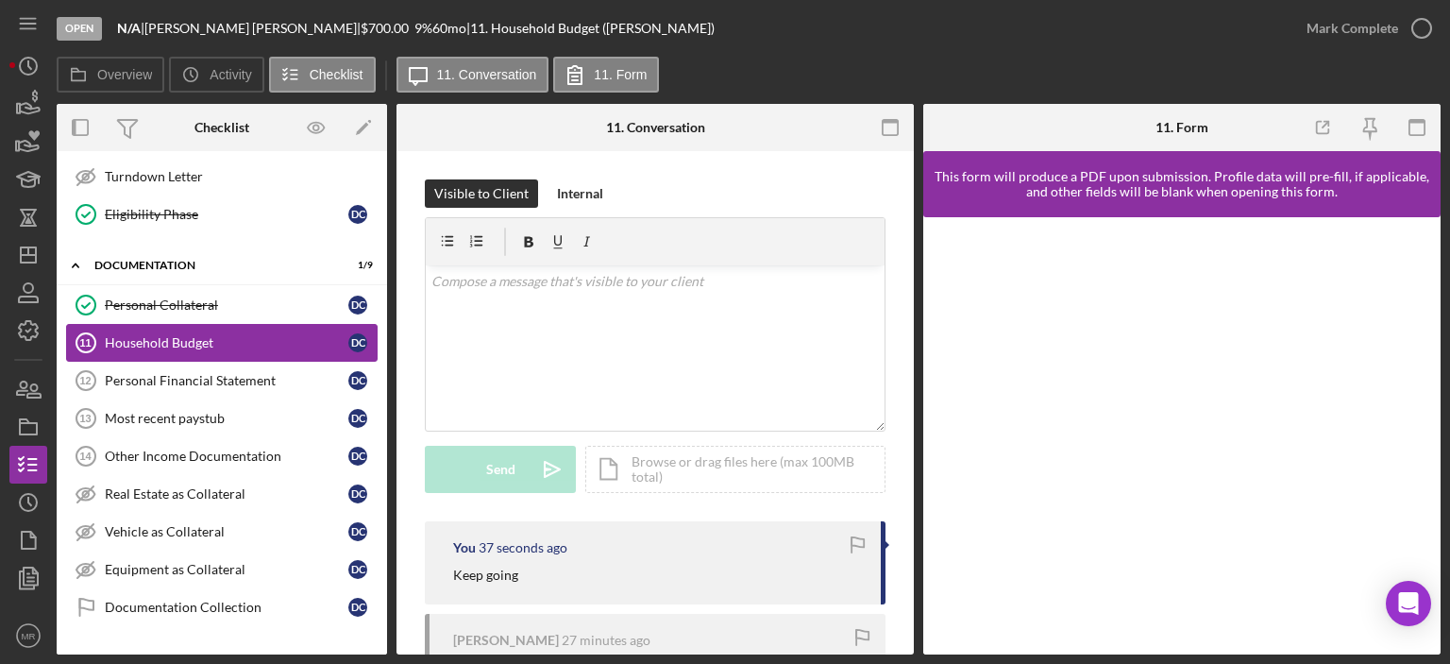
scroll to position [540, 0]
